Goal: Check status: Check status

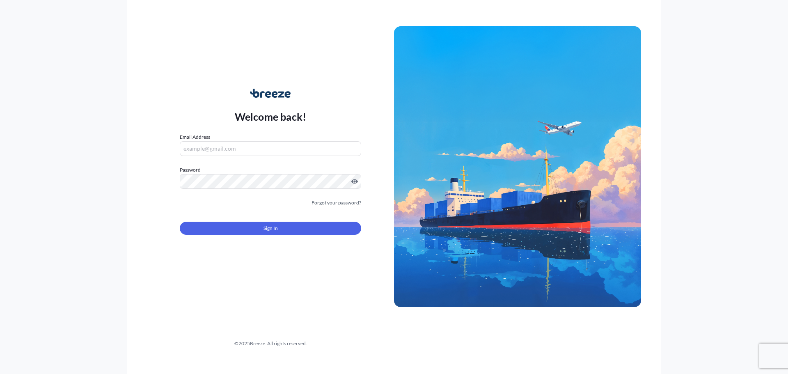
type input "[EMAIL_ADDRESS][DOMAIN_NAME]"
click at [221, 234] on button "Sign In" at bounding box center [270, 228] width 181 height 13
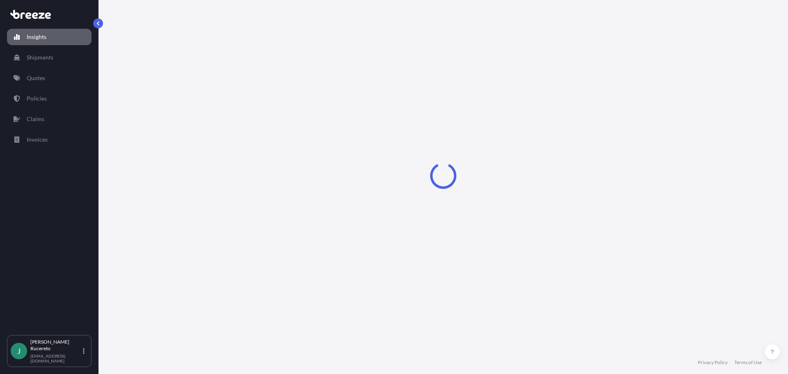
select select "2025"
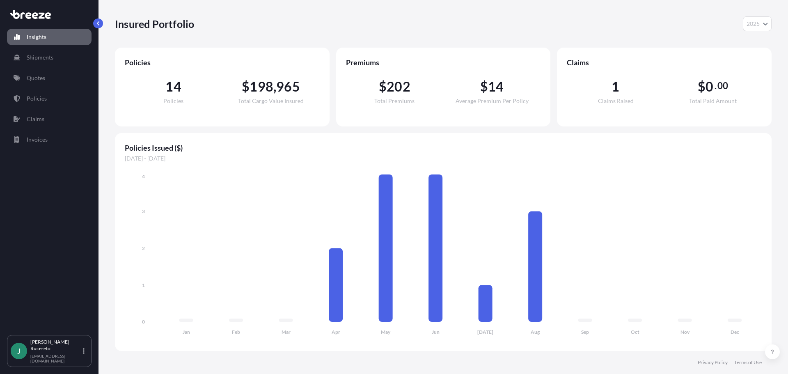
click at [615, 90] on span "1" at bounding box center [616, 86] width 8 height 13
click at [614, 104] on div "1 Claims Raised $ 0 . 00 Total Paid Amount" at bounding box center [664, 91] width 195 height 49
click at [616, 91] on span "1" at bounding box center [616, 86] width 8 height 13
click at [41, 116] on p "Claims" at bounding box center [36, 119] width 18 height 8
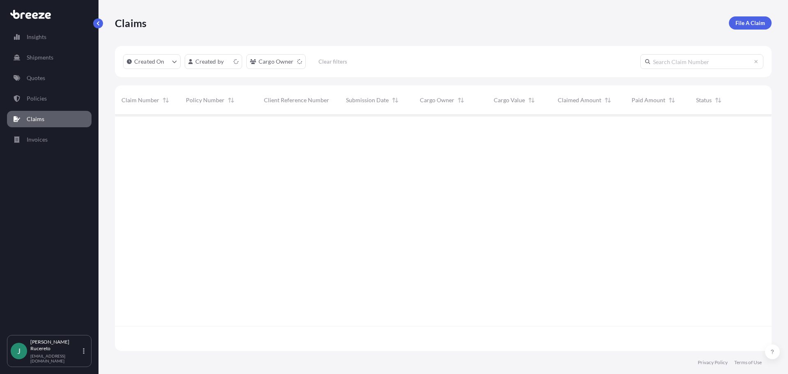
scroll to position [234, 651]
click at [440, 132] on span "The Fine Line" at bounding box center [437, 128] width 34 height 8
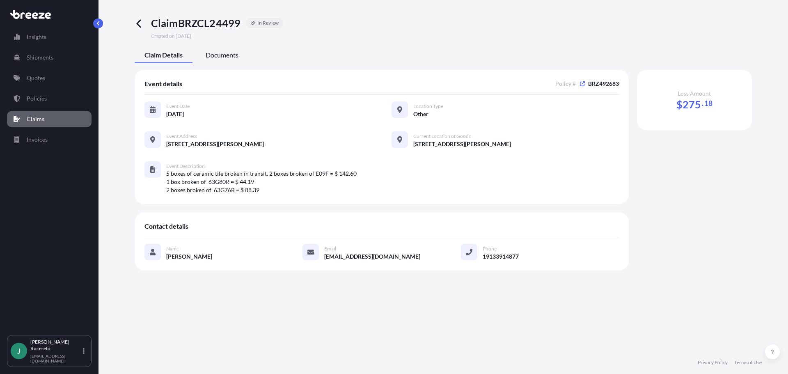
click at [215, 56] on span "Documents" at bounding box center [222, 55] width 33 height 8
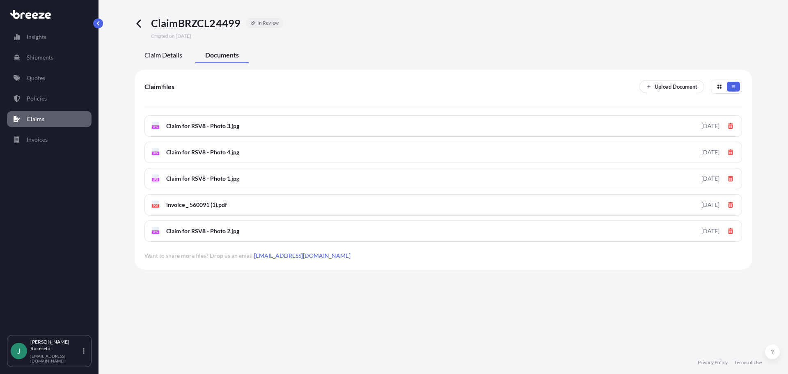
click at [174, 55] on span "Claim Details" at bounding box center [163, 55] width 38 height 8
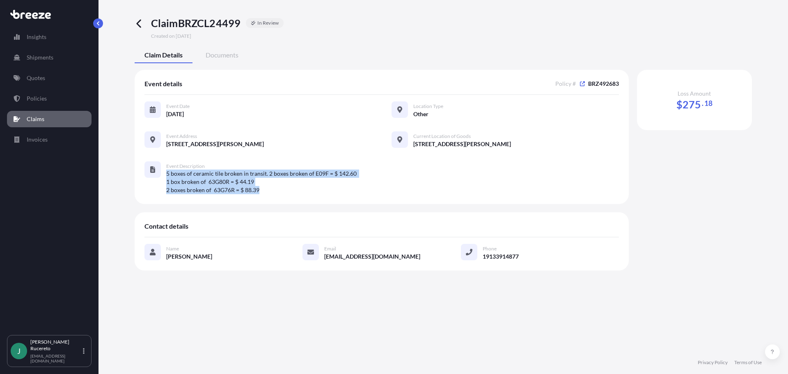
drag, startPoint x: 200, startPoint y: 179, endPoint x: 264, endPoint y: 191, distance: 65.6
click at [264, 191] on div "Event Description 5 boxes of ceramic tile broken in transit. 2 boxes broken of …" at bounding box center [381, 177] width 474 height 33
click at [274, 190] on span "5 boxes of ceramic tile broken in transit. 2 boxes broken of E09F = $ 142.60 1 …" at bounding box center [392, 182] width 453 height 25
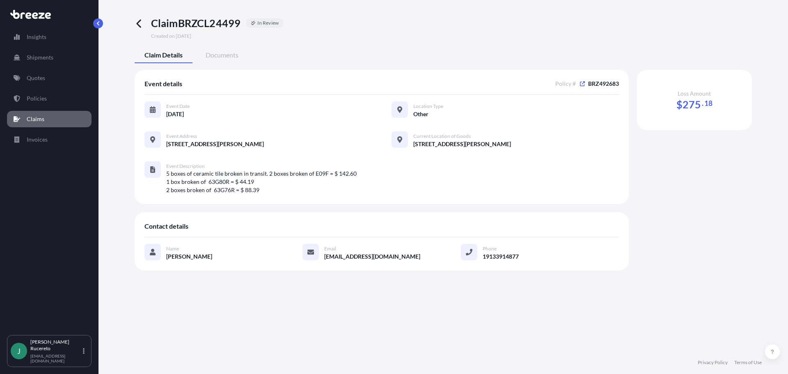
click at [176, 179] on span "5 boxes of ceramic tile broken in transit. 2 boxes broken of E09F = $ 142.60 1 …" at bounding box center [392, 182] width 453 height 25
click at [225, 55] on span "Documents" at bounding box center [222, 55] width 33 height 8
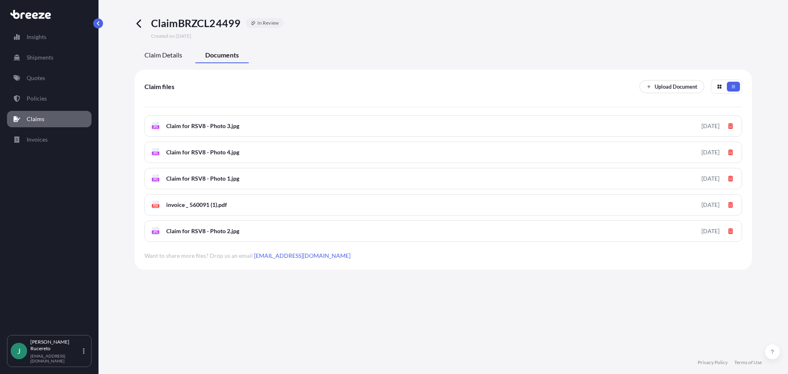
click at [160, 55] on span "Claim Details" at bounding box center [163, 55] width 38 height 8
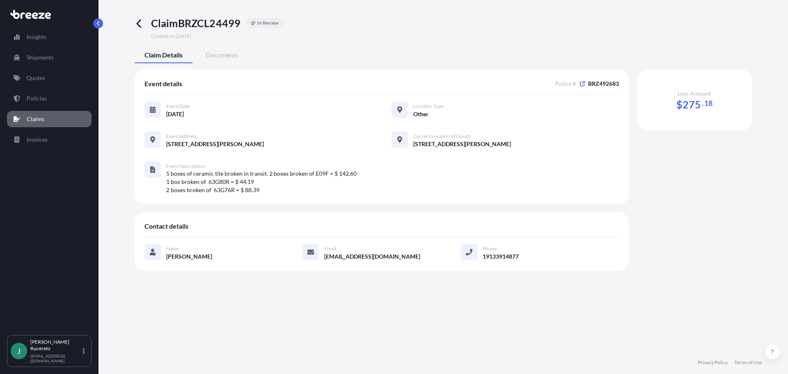
click at [141, 23] on icon at bounding box center [139, 23] width 9 height 9
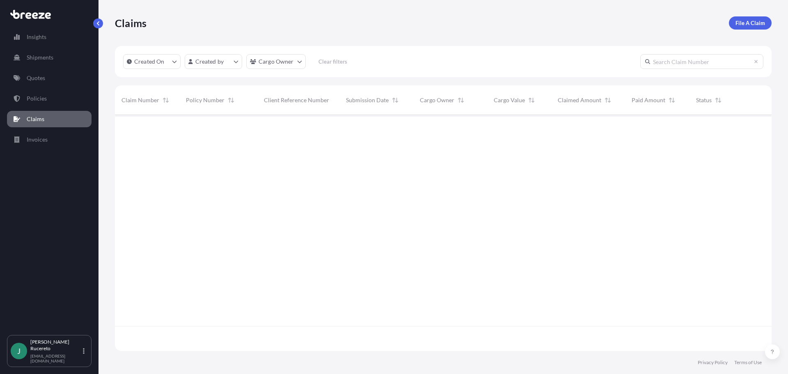
scroll to position [234, 651]
click at [272, 129] on span "RSV8" at bounding box center [271, 128] width 14 height 8
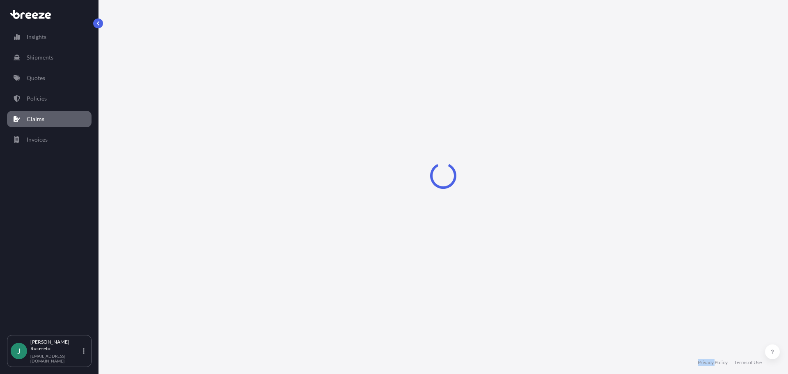
click at [272, 129] on div "Loading" at bounding box center [443, 175] width 657 height 351
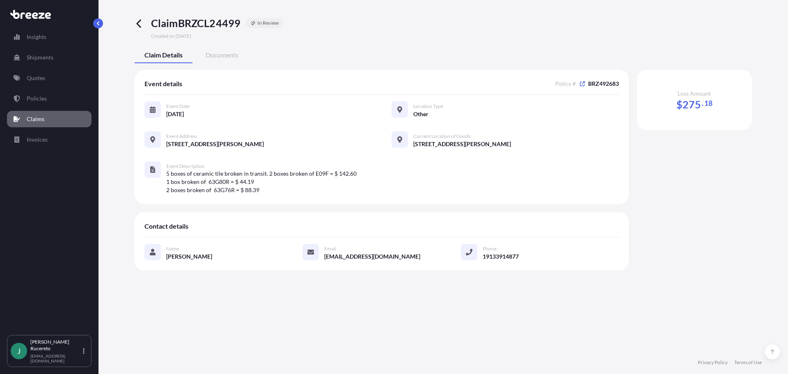
click at [141, 23] on icon at bounding box center [139, 23] width 9 height 9
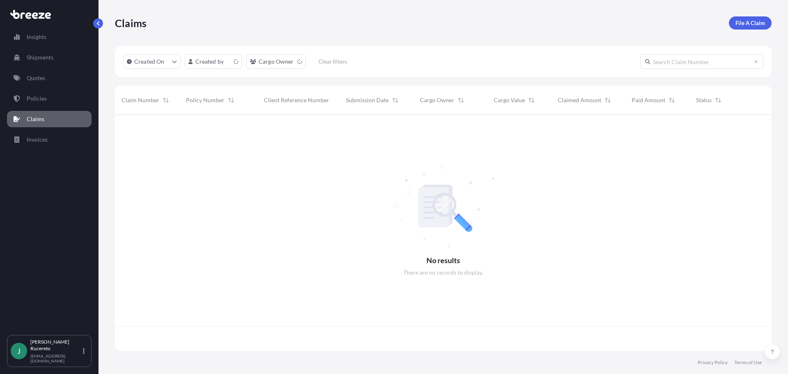
scroll to position [234, 651]
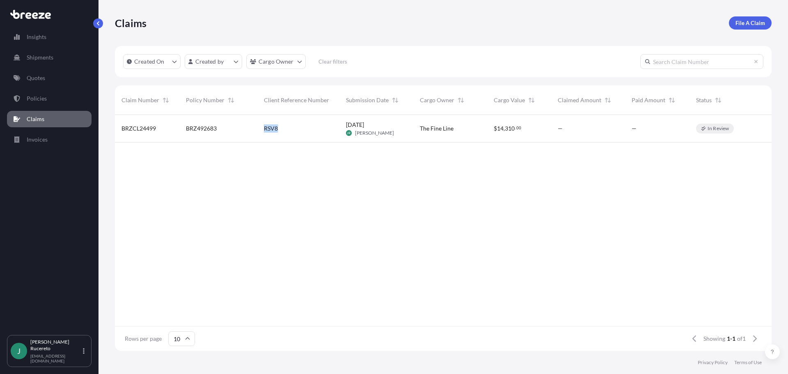
drag, startPoint x: 281, startPoint y: 124, endPoint x: 263, endPoint y: 124, distance: 18.1
click at [263, 124] on div "RSV8" at bounding box center [298, 129] width 82 height 28
